Goal: Transaction & Acquisition: Purchase product/service

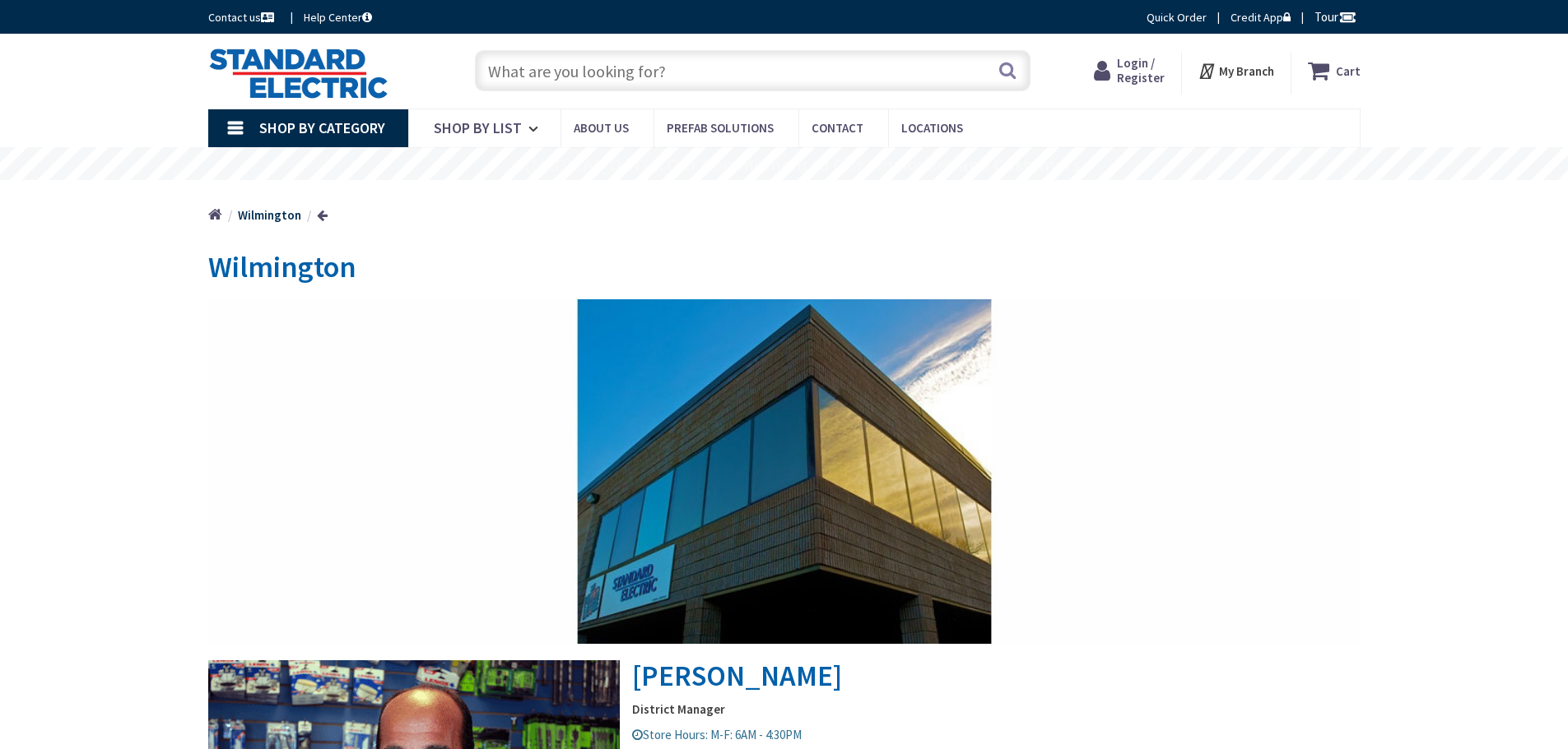
click at [497, 73] on input "text" at bounding box center [752, 71] width 556 height 41
paste input "B350H"
type input "B350H"
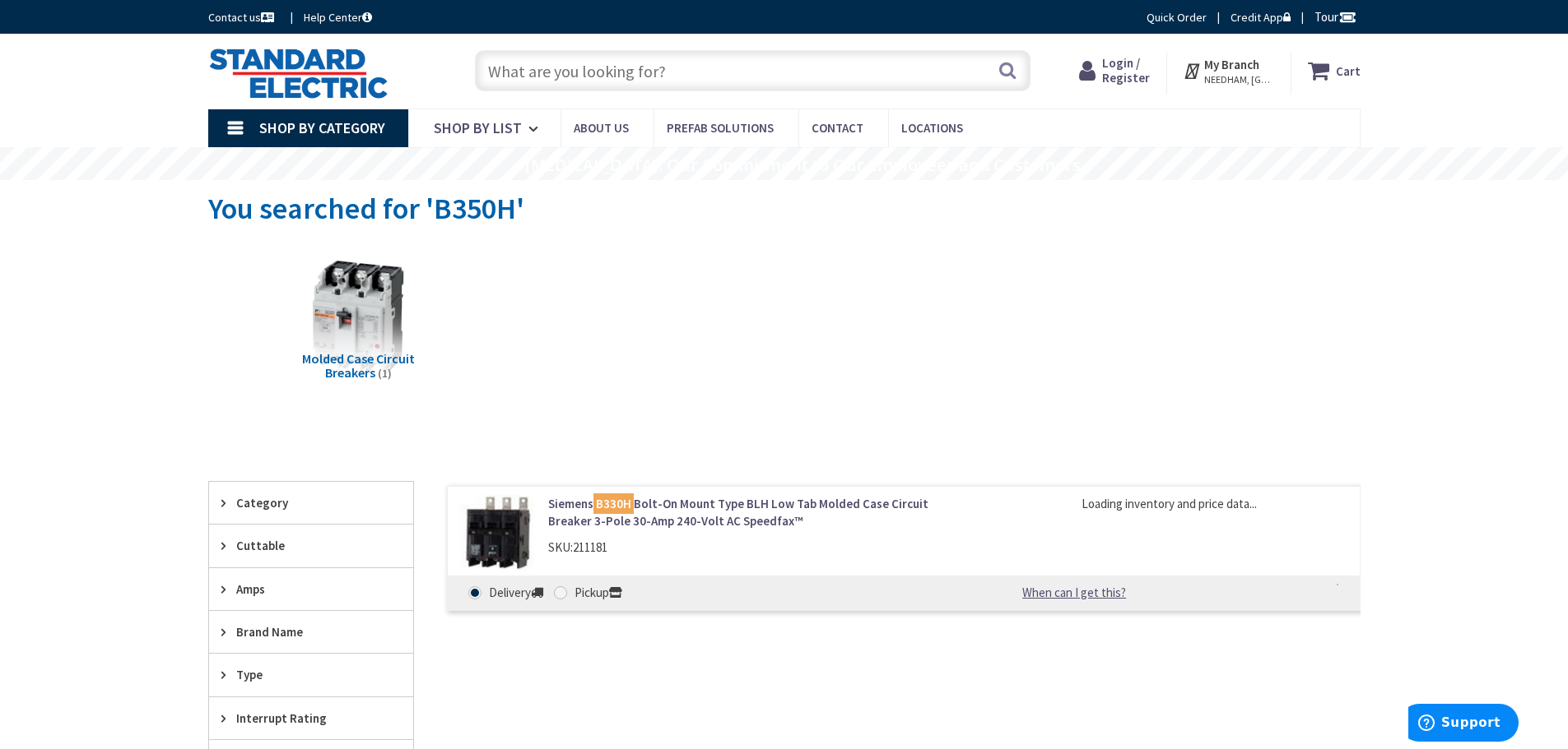
click at [562, 596] on span at bounding box center [561, 593] width 13 height 13
click at [562, 596] on input "Pickup" at bounding box center [563, 592] width 11 height 11
radio input "true"
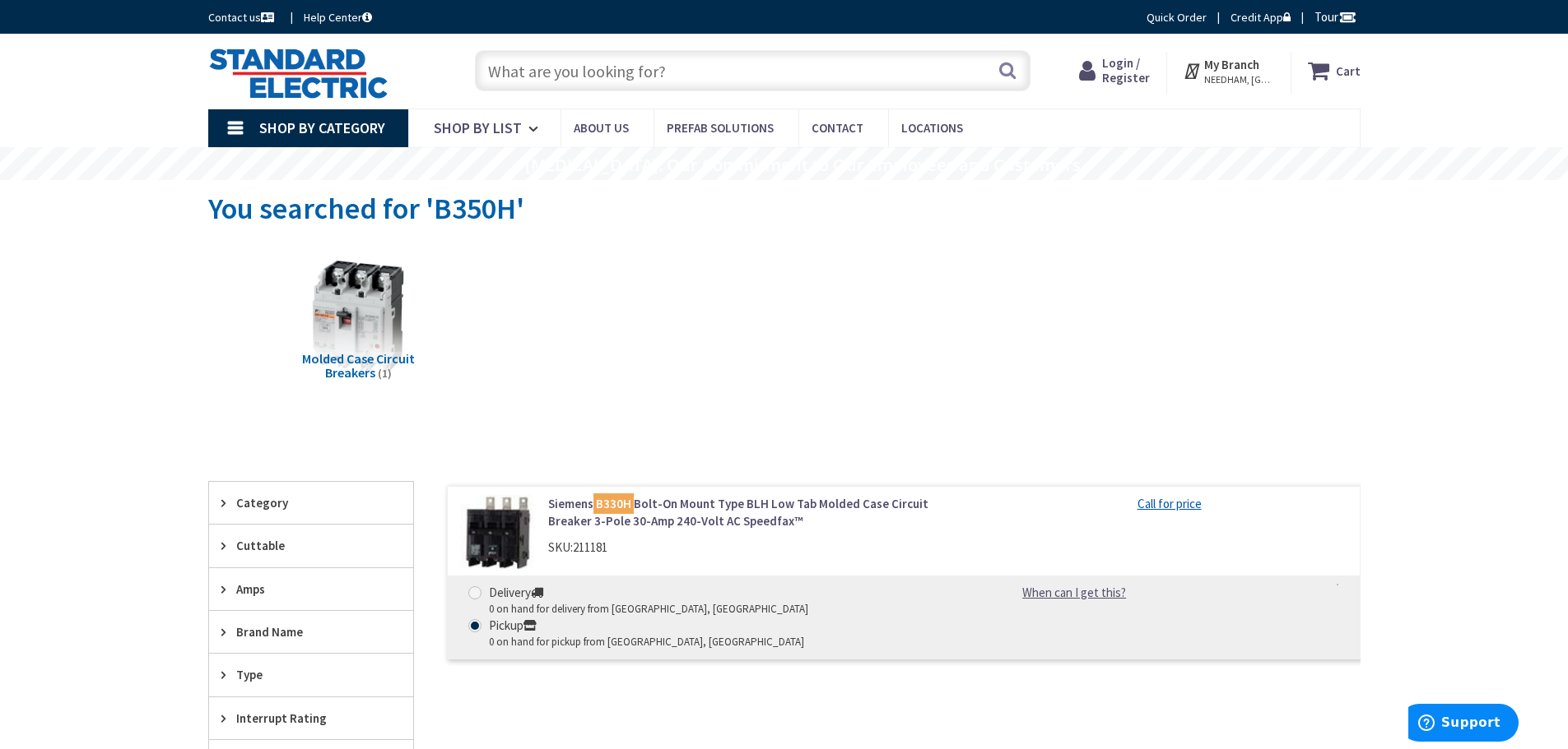
click at [537, 619] on icon at bounding box center [530, 626] width 13 height 14
click at [483, 620] on input "Pickup 0 on hand for pickup from Needham, MA" at bounding box center [477, 625] width 11 height 11
click at [682, 514] on link "Siemens B330H Bolt-On Mount Type BLH Low Tab Molded Case Circuit Breaker 3-Pole…" at bounding box center [757, 513] width 419 height 35
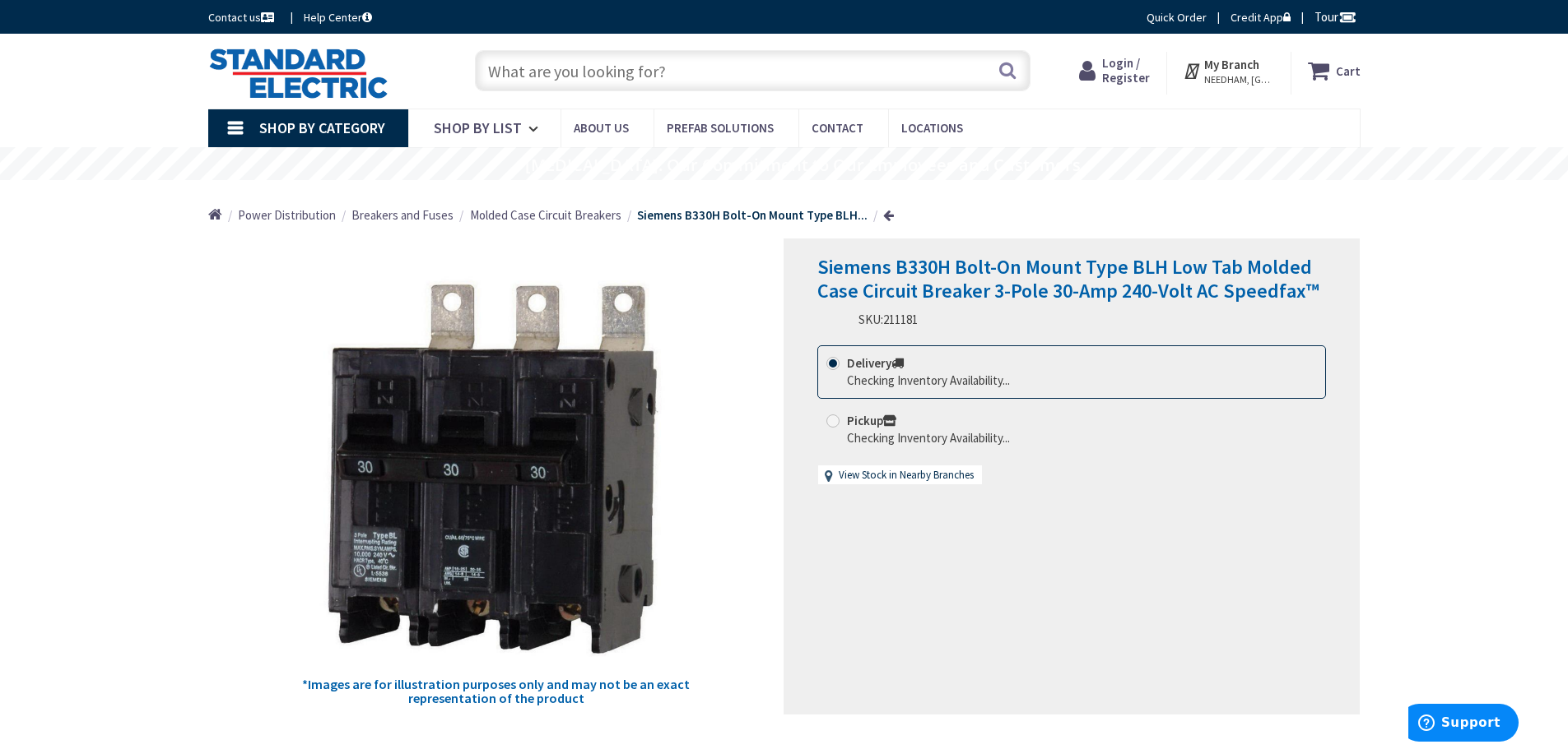
click at [834, 423] on span at bounding box center [833, 421] width 13 height 13
click at [834, 423] on input "Pickup Checking Inventory Availability..." at bounding box center [835, 420] width 11 height 11
radio input "true"
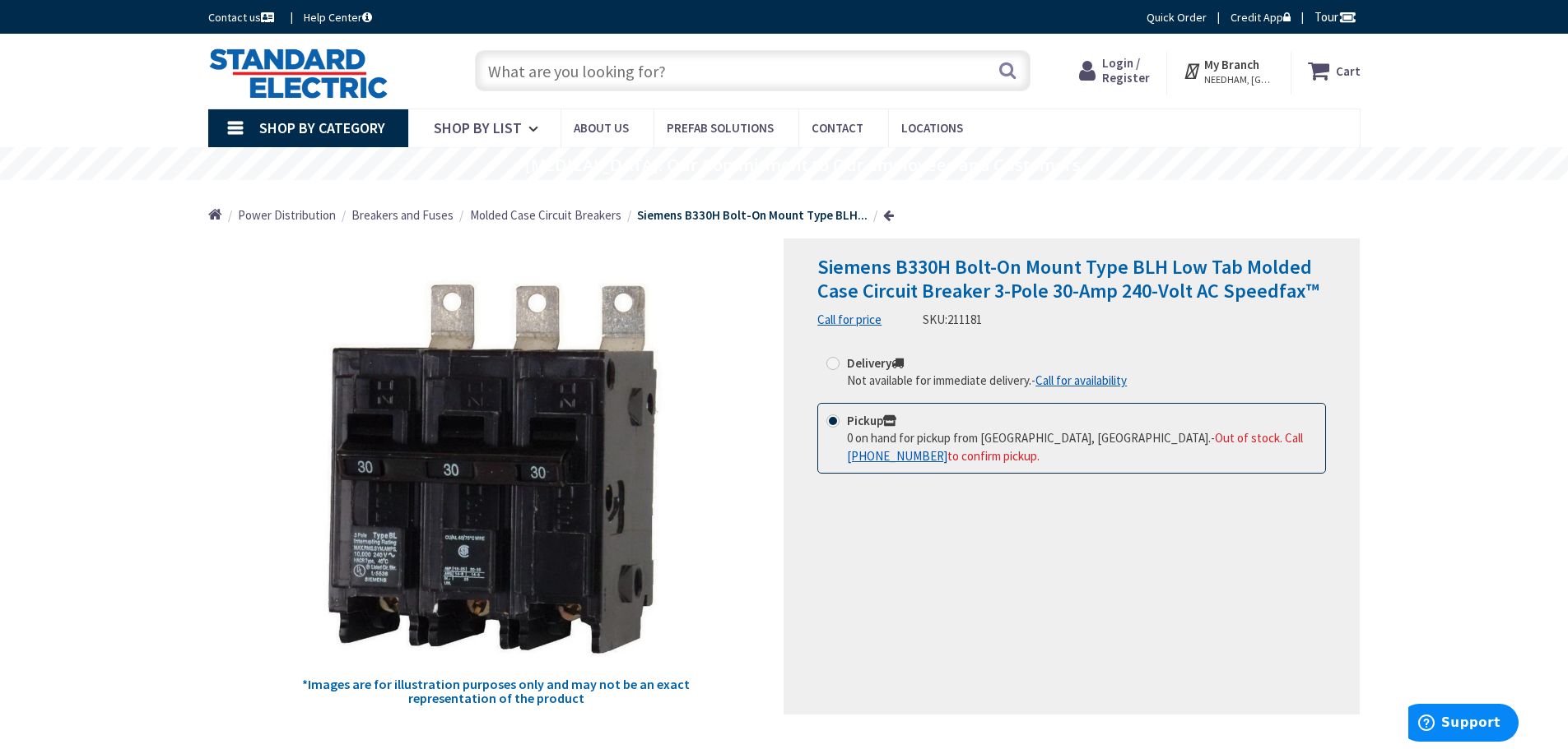
click at [835, 366] on span at bounding box center [833, 364] width 13 height 13
click at [835, 366] on input "Delivery Not available for immediate delivery. - Call for availability" at bounding box center [835, 363] width 11 height 11
radio input "true"
click at [609, 78] on input "text" at bounding box center [752, 71] width 556 height 41
paste input "B350H"
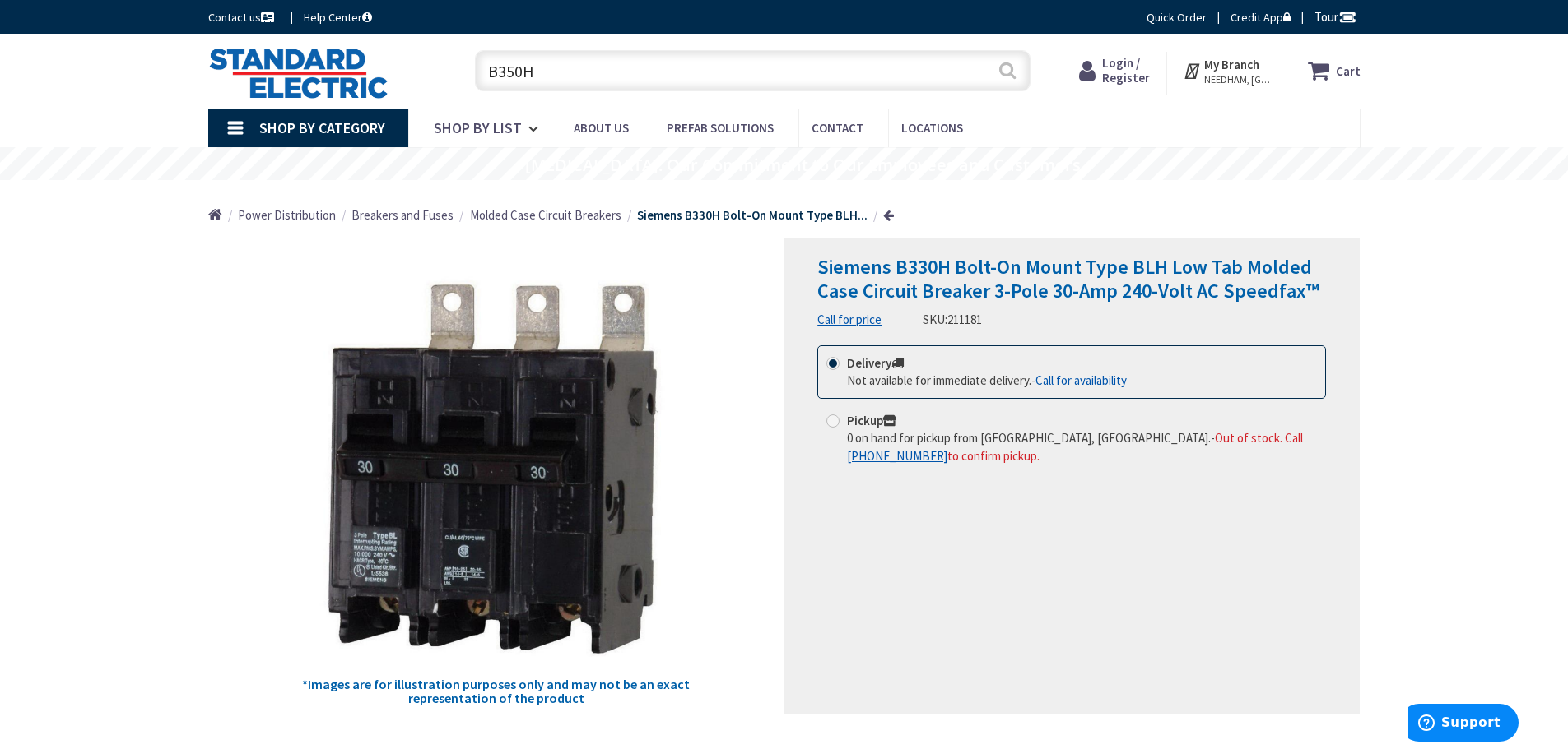
type input "B350H"
click at [1009, 72] on button "Search" at bounding box center [1007, 71] width 21 height 37
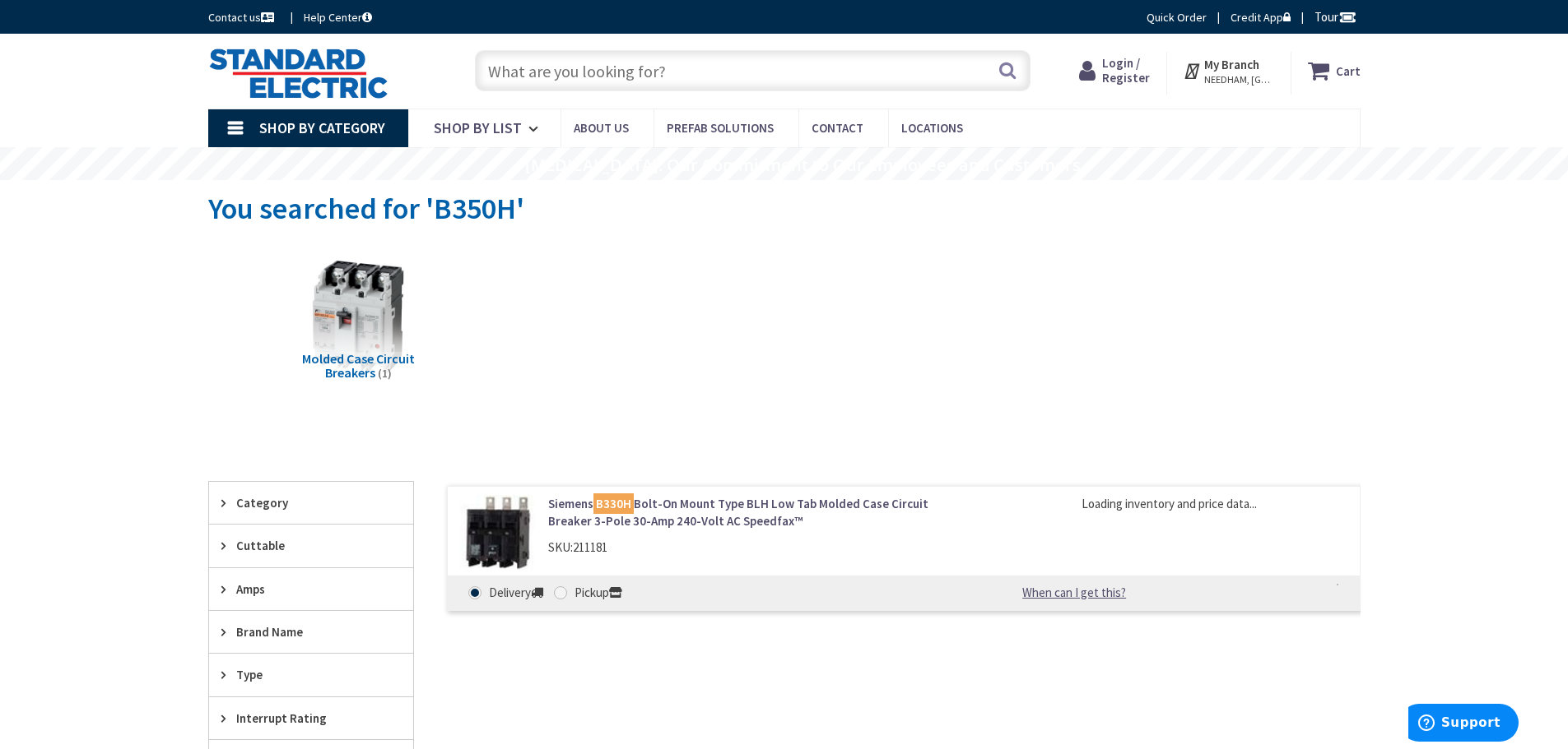
click at [507, 532] on img at bounding box center [498, 533] width 77 height 77
